Goal: Information Seeking & Learning: Learn about a topic

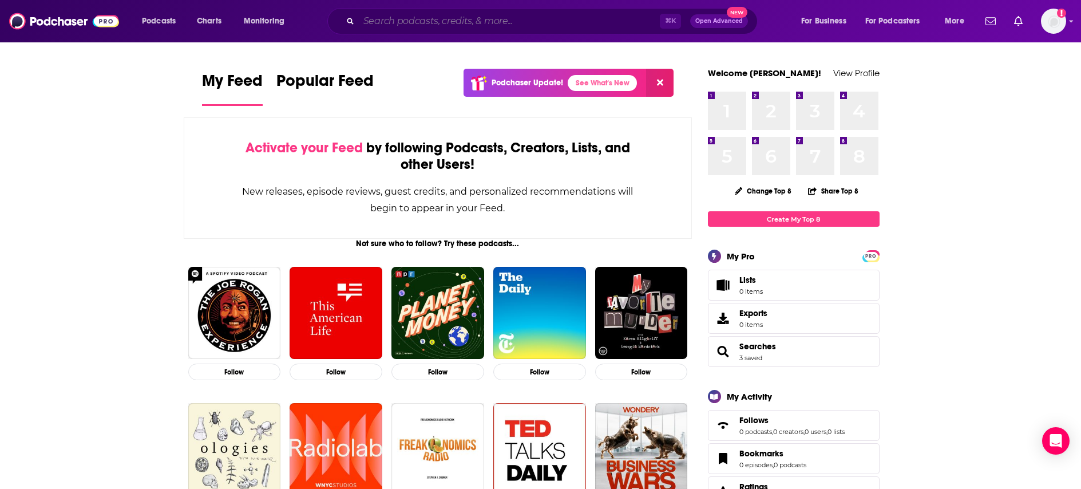
click at [595, 20] on input "Search podcasts, credits, & more..." at bounding box center [509, 21] width 301 height 18
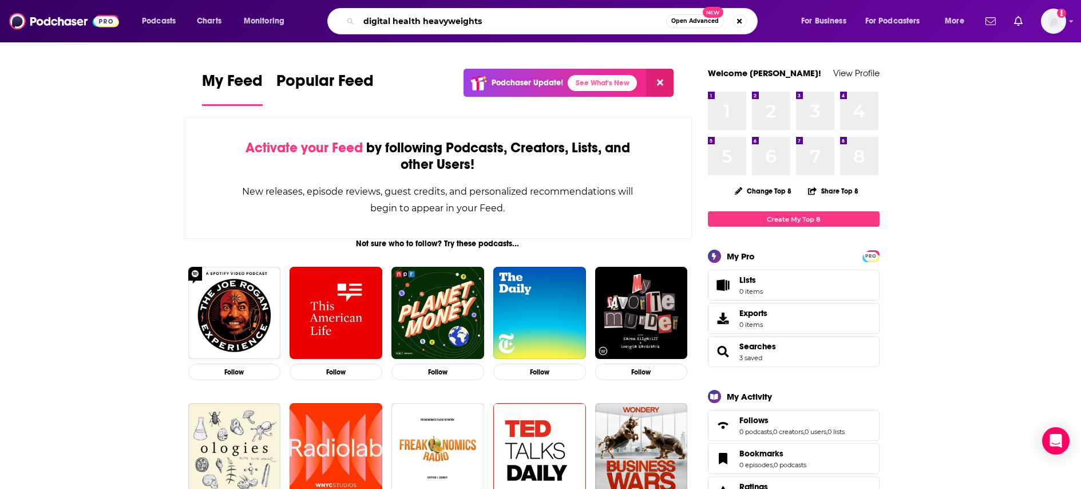
type input "digital health heavyweights"
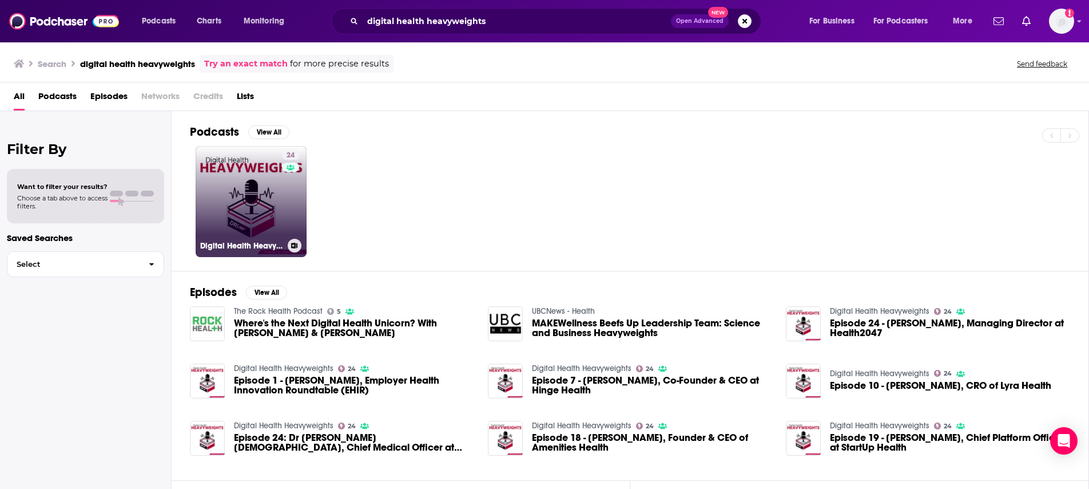
click at [226, 198] on link "24 Digital Health Heavyweights" at bounding box center [251, 201] width 111 height 111
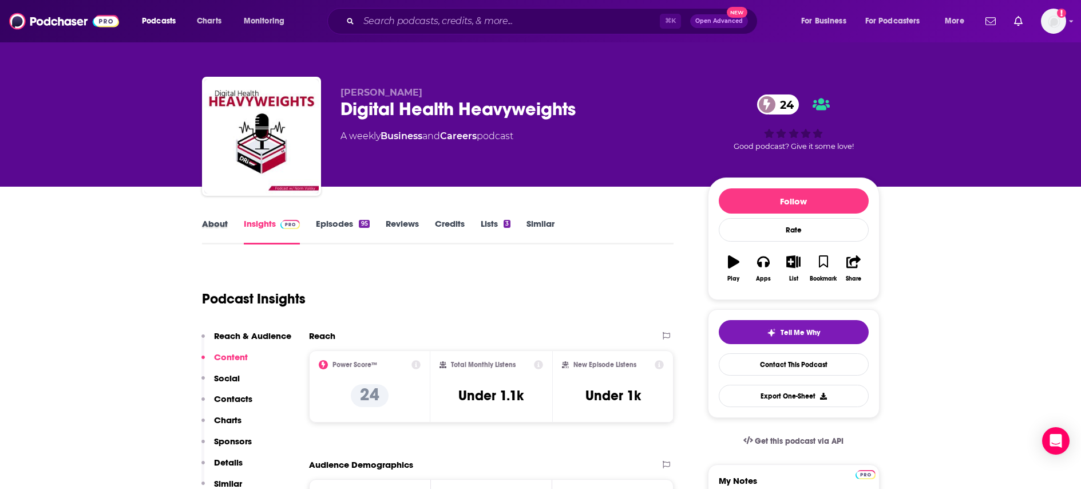
click at [228, 223] on div "About" at bounding box center [223, 231] width 42 height 26
click at [224, 223] on link "About" at bounding box center [215, 231] width 26 height 26
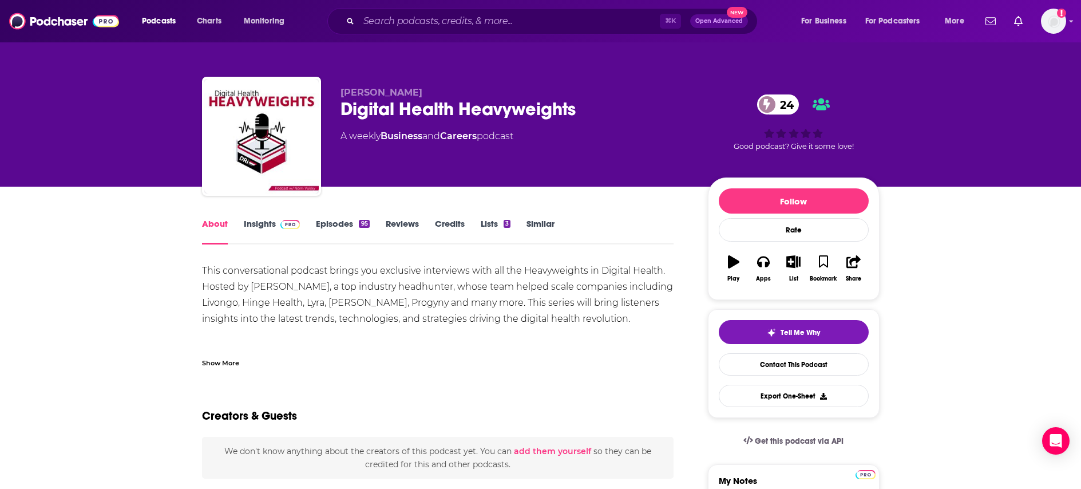
drag, startPoint x: 204, startPoint y: 266, endPoint x: 411, endPoint y: 293, distance: 208.3
click at [411, 293] on div "This conversational podcast brings you exclusive interviews with all the Heavyw…" at bounding box center [438, 383] width 472 height 240
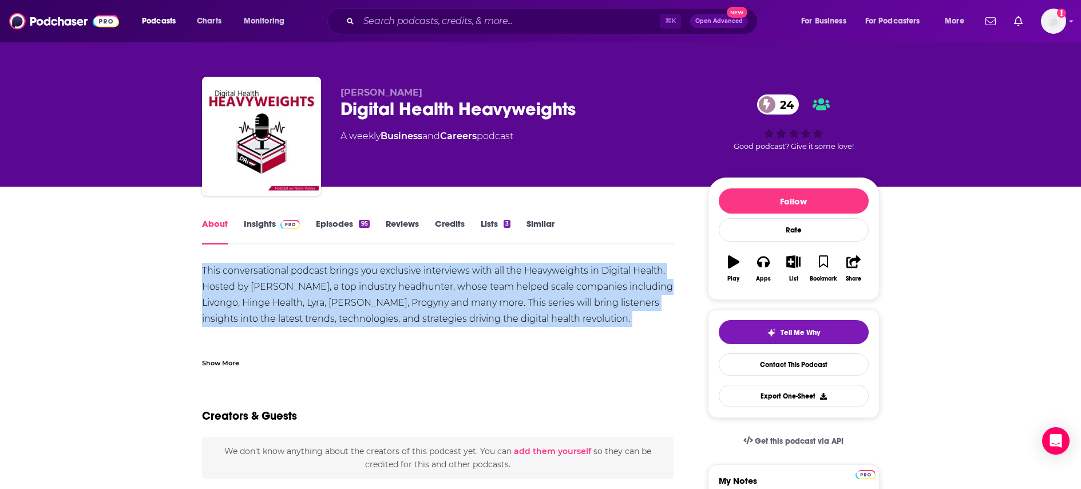
drag, startPoint x: 612, startPoint y: 329, endPoint x: 201, endPoint y: 269, distance: 415.1
click at [202, 269] on div "This conversational podcast brings you exclusive interviews with all the Heavyw…" at bounding box center [438, 383] width 472 height 240
copy div "This conversational podcast brings you exclusive interviews with all the Heavyw…"
click at [257, 221] on link "Insights" at bounding box center [272, 231] width 57 height 26
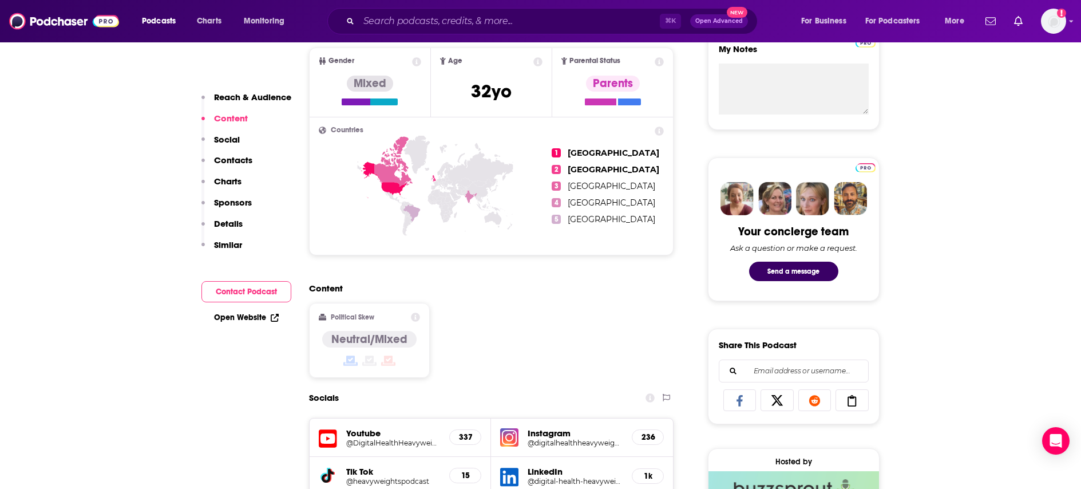
scroll to position [419, 0]
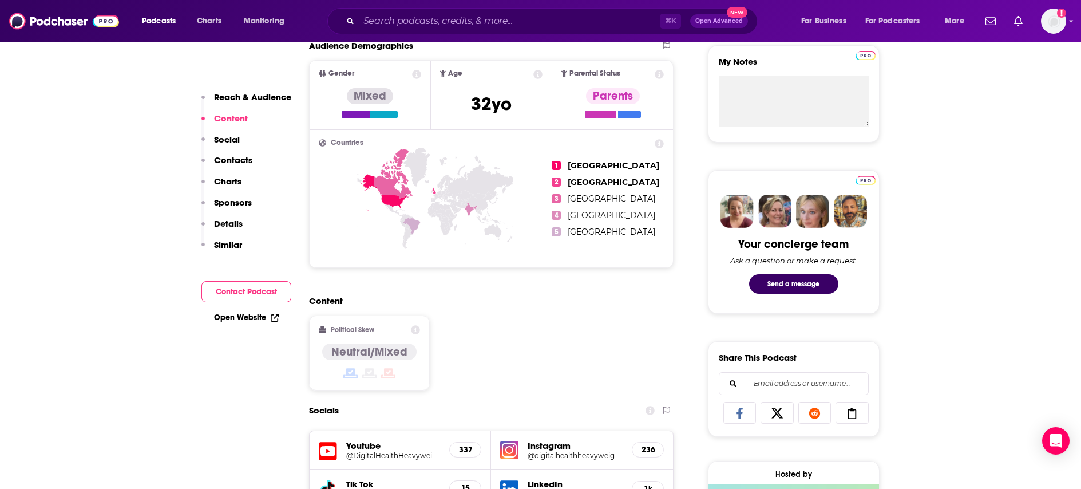
click at [392, 154] on icon at bounding box center [435, 219] width 233 height 142
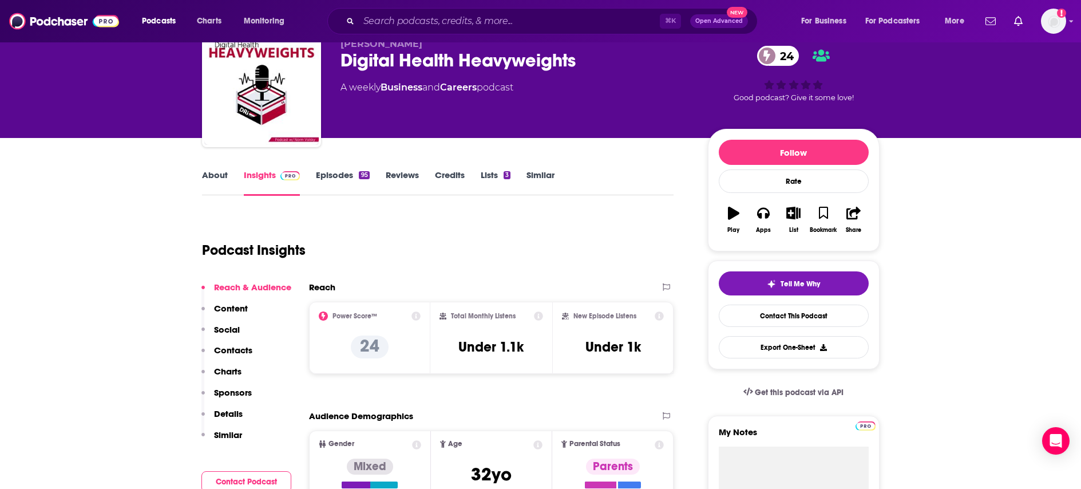
scroll to position [0, 0]
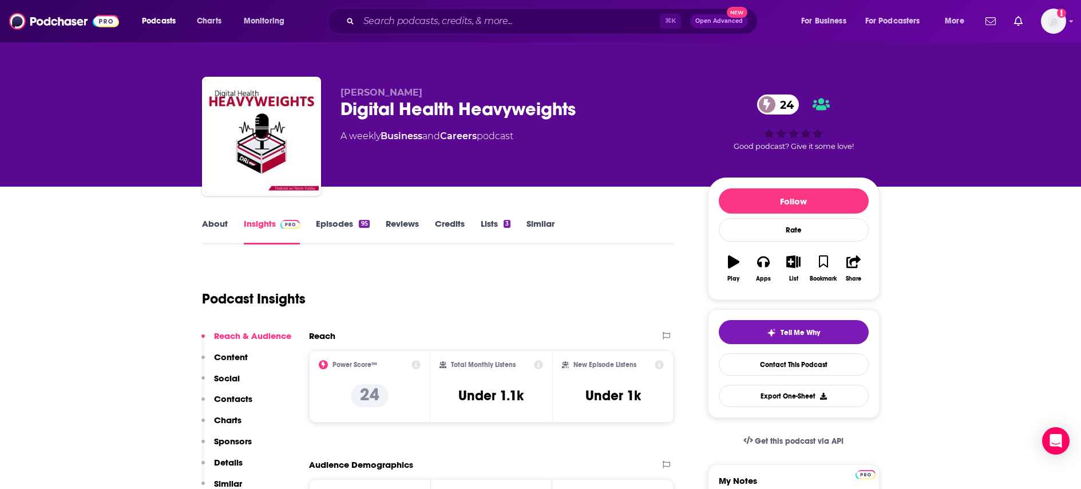
click at [326, 225] on link "Episodes 95" at bounding box center [342, 231] width 53 height 26
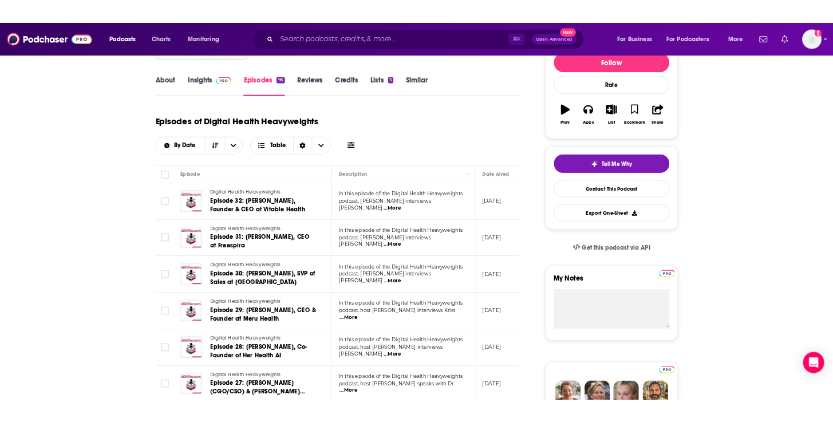
scroll to position [171, 0]
